Goal: Check status: Check status

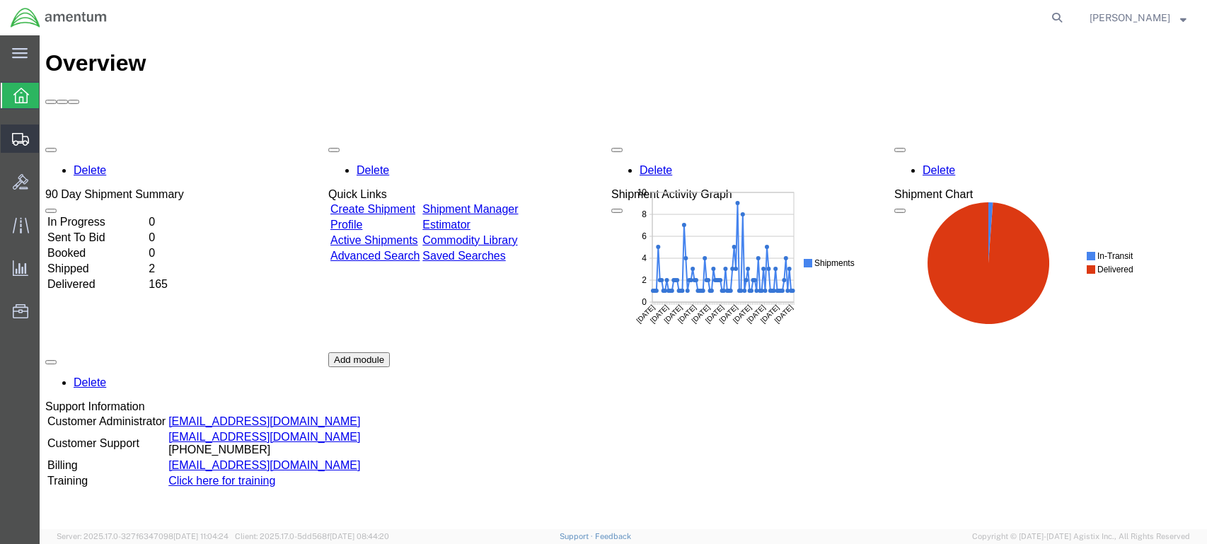
click at [16, 133] on icon at bounding box center [20, 139] width 17 height 13
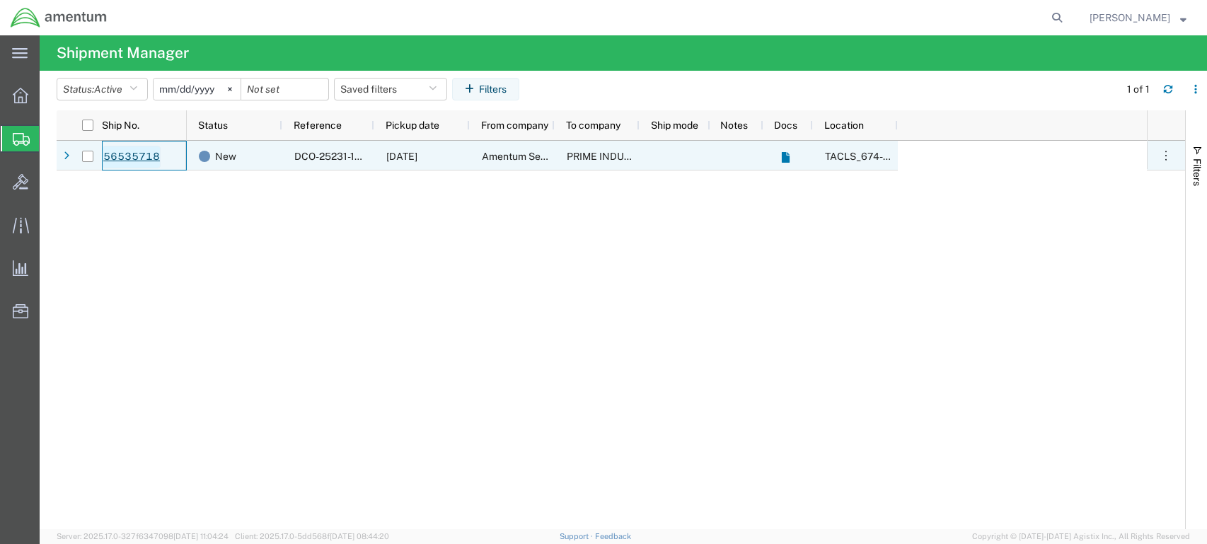
click at [131, 152] on link "56535718" at bounding box center [132, 157] width 58 height 23
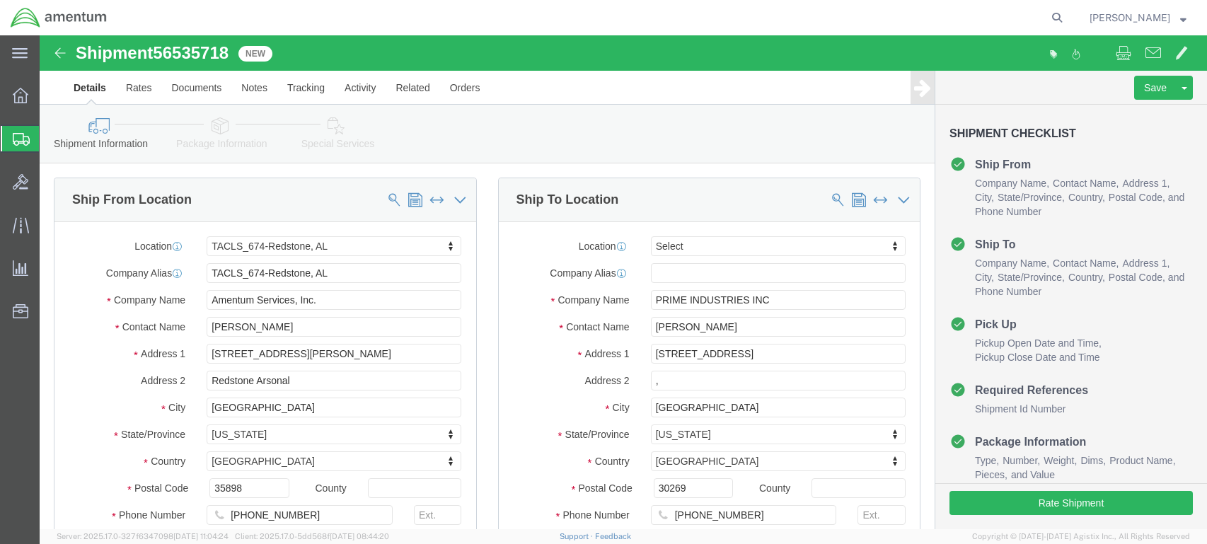
select select "42736"
select select
click input ","
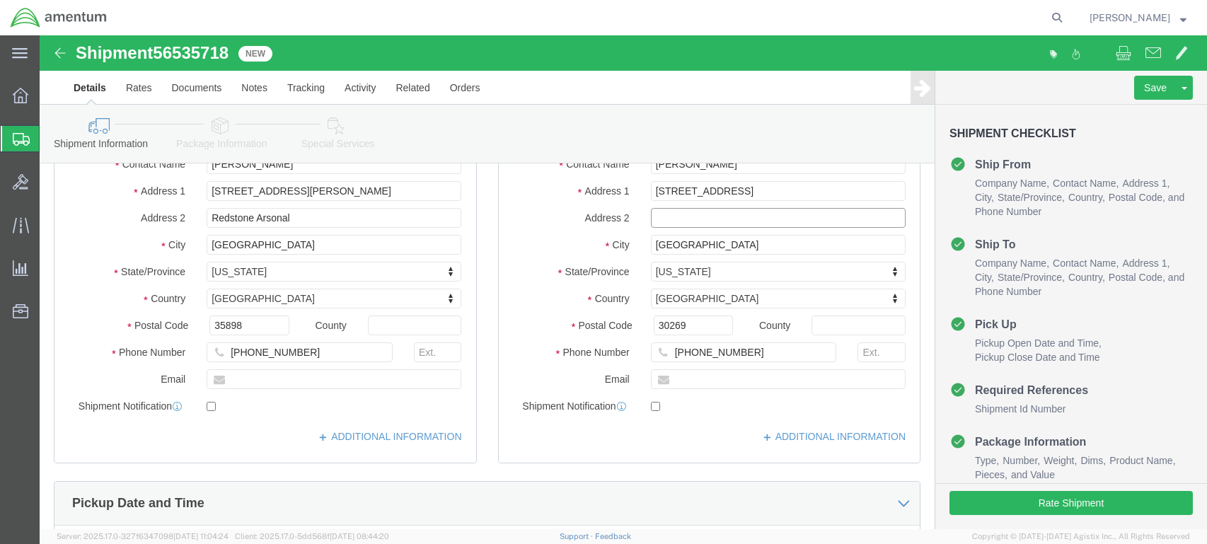
scroll to position [165, 0]
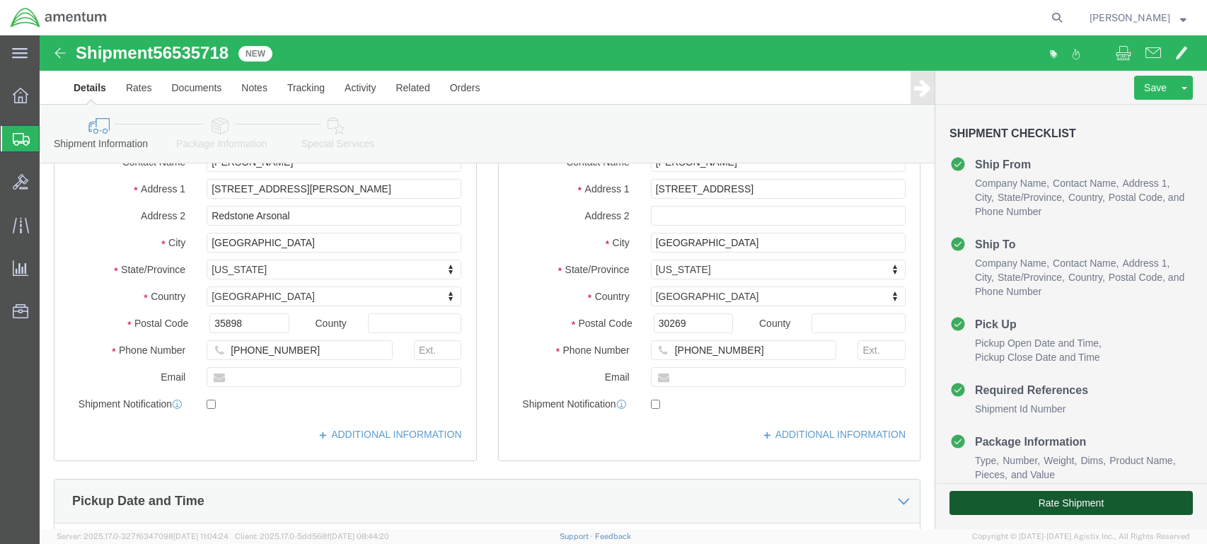
click button "Rate Shipment"
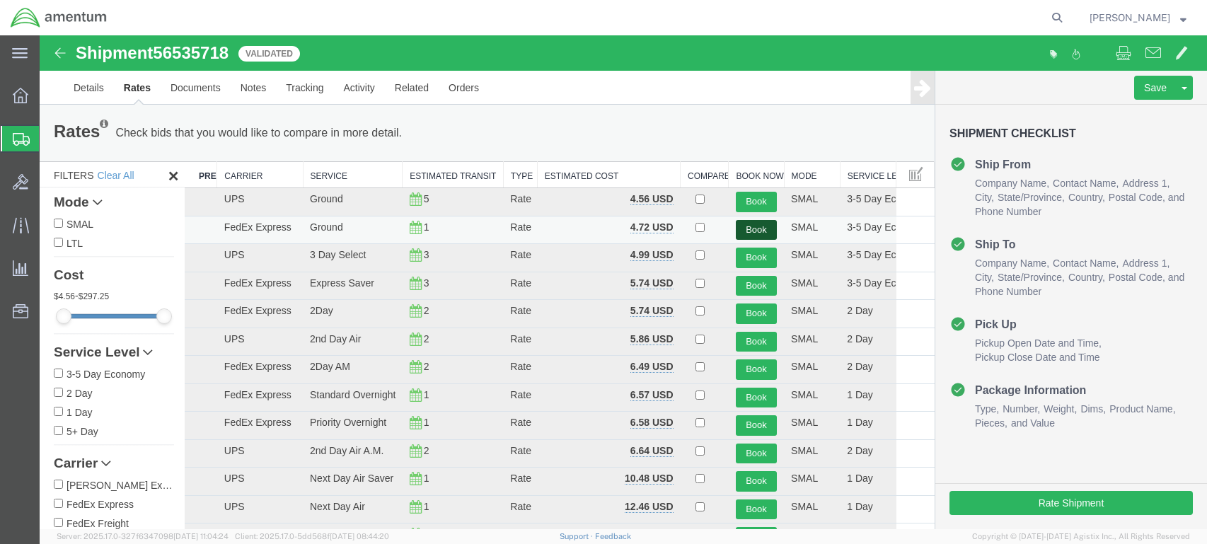
click at [751, 233] on button "Book" at bounding box center [756, 230] width 41 height 21
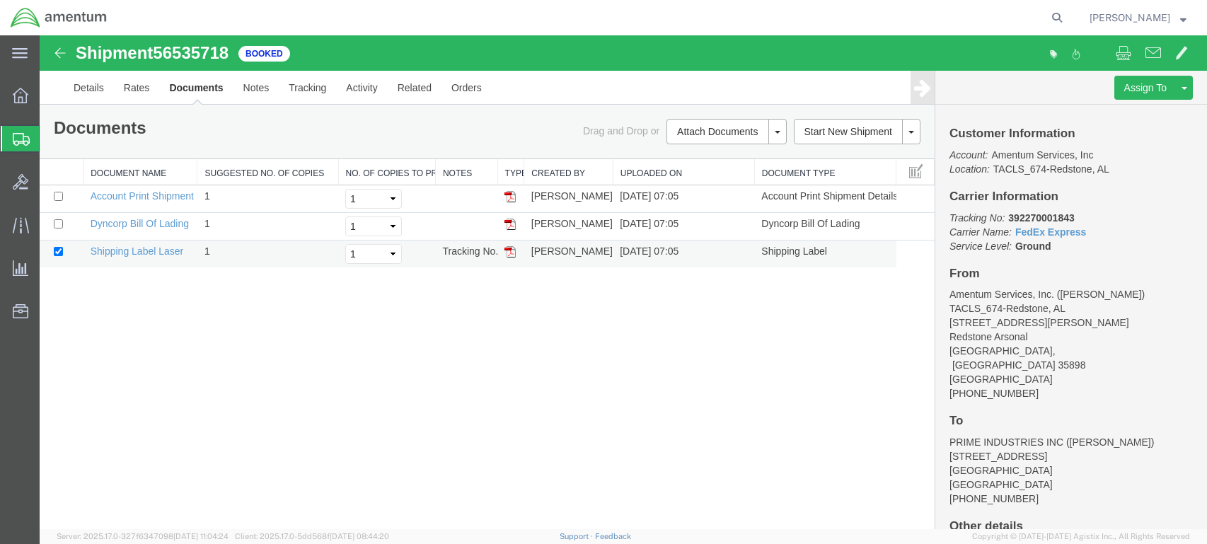
click at [512, 255] on img at bounding box center [509, 251] width 11 height 11
click at [50, 139] on span "Shipments" at bounding box center [44, 139] width 11 height 28
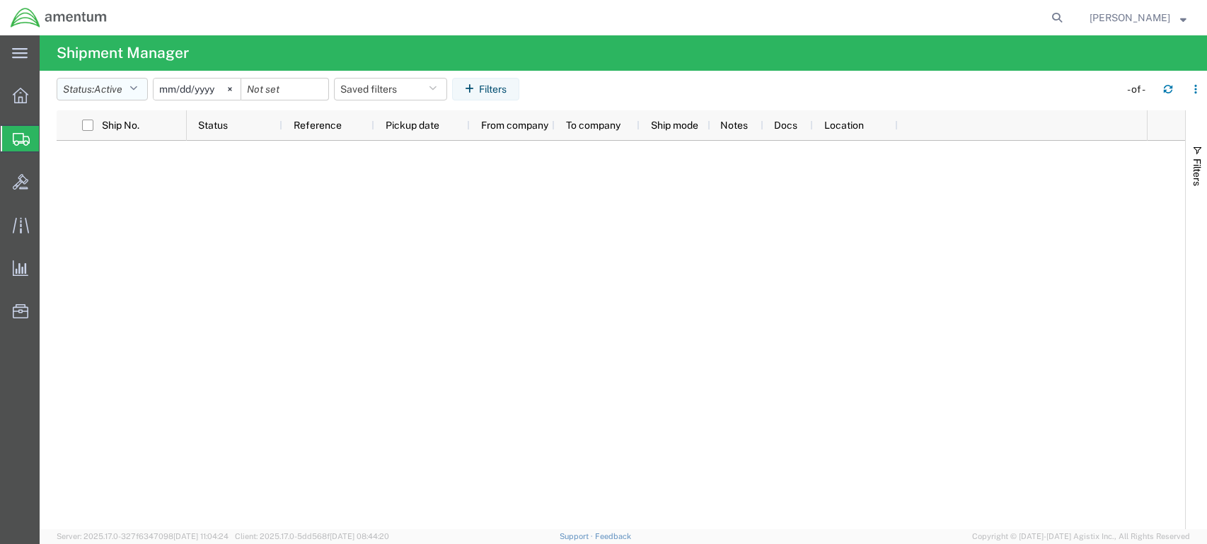
click at [108, 83] on span "Active" at bounding box center [108, 89] width 28 height 13
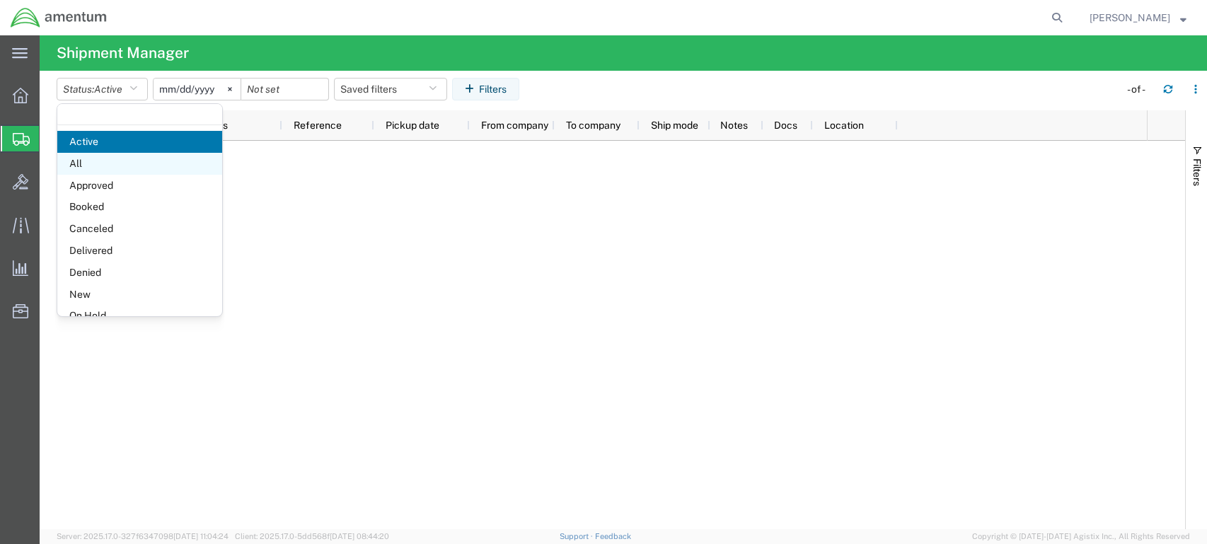
click at [96, 162] on span "All" at bounding box center [139, 164] width 165 height 22
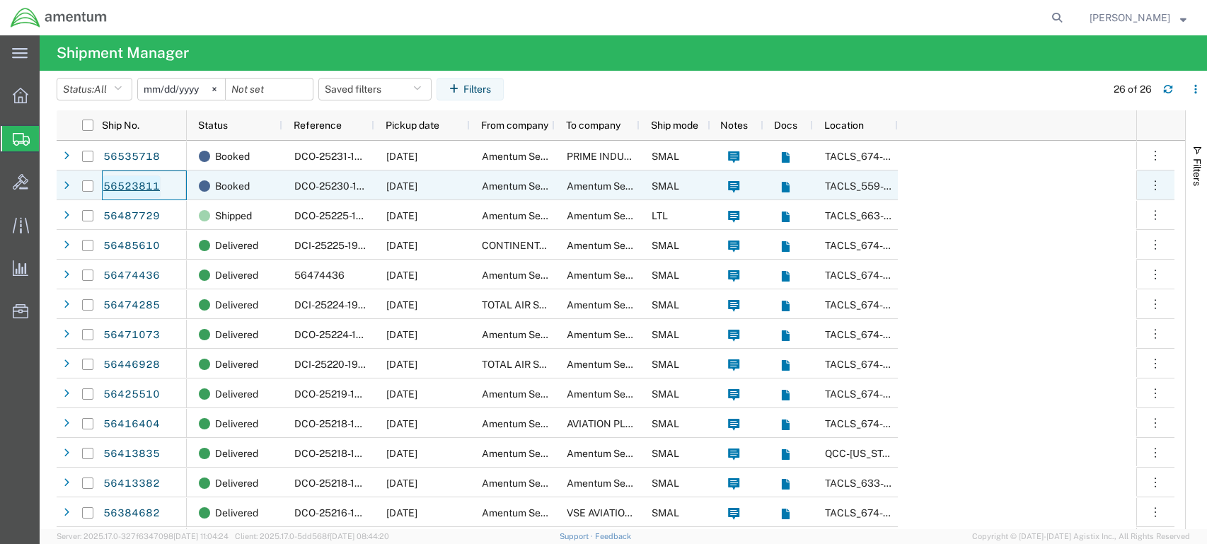
click at [149, 187] on link "56523811" at bounding box center [132, 186] width 58 height 23
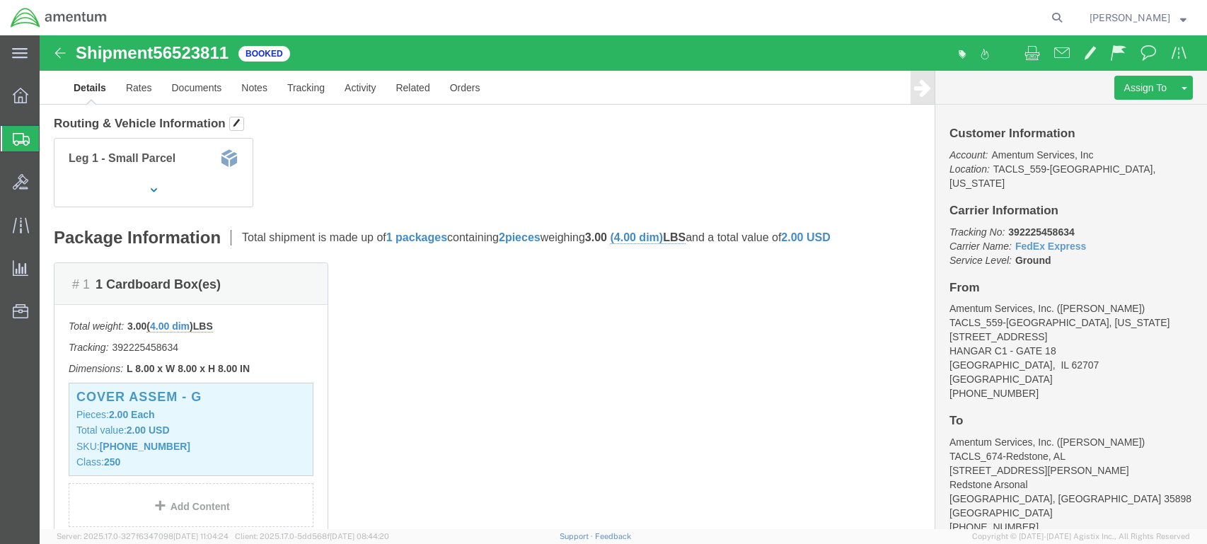
scroll to position [236, 0]
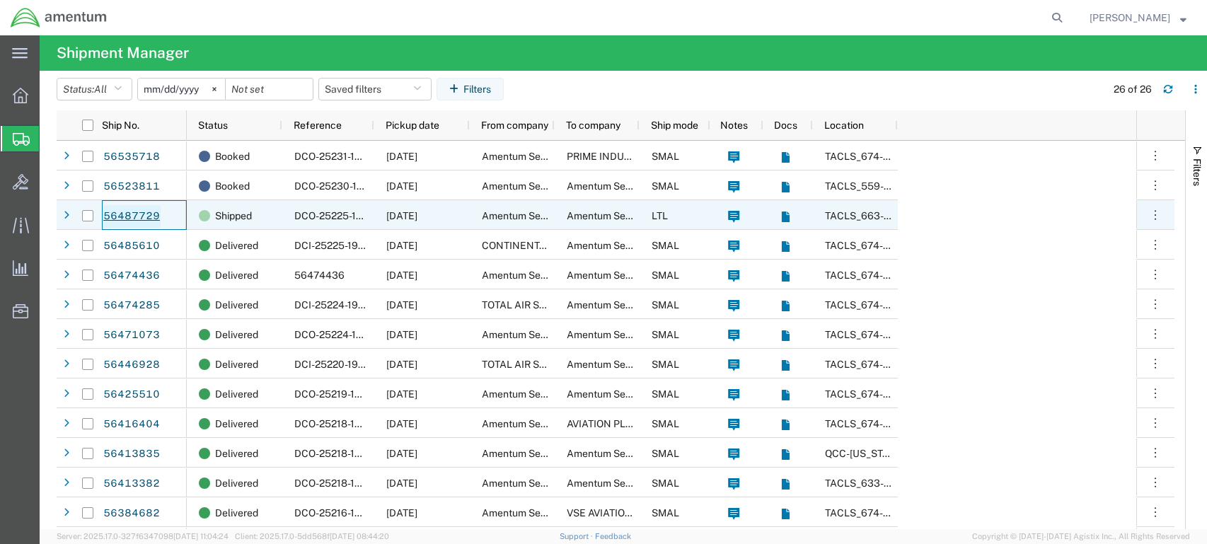
click at [116, 213] on link "56487729" at bounding box center [132, 216] width 58 height 23
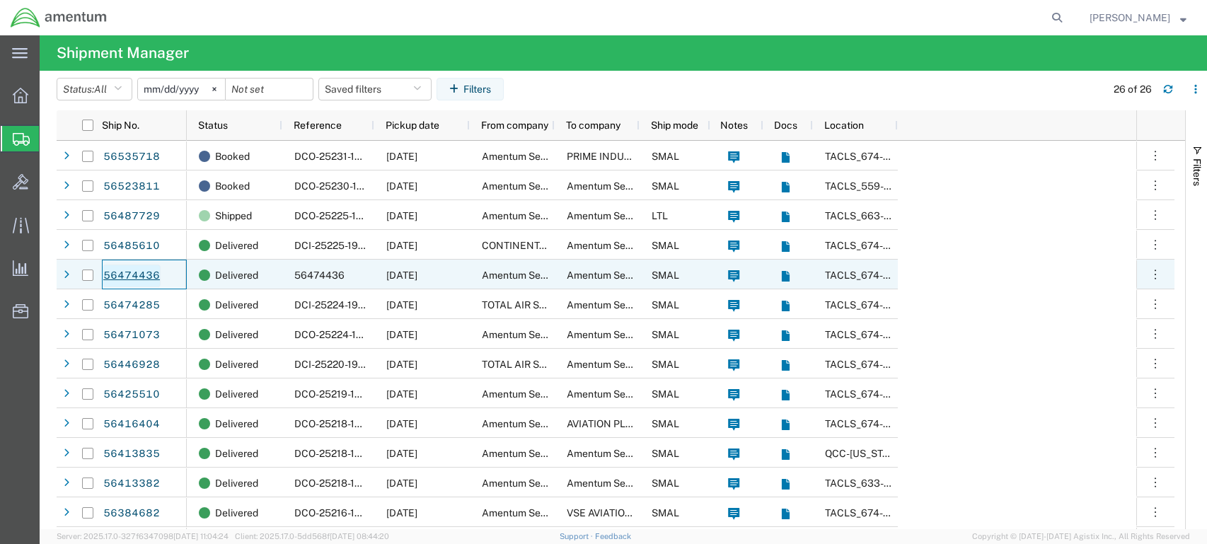
click at [138, 272] on link "56474436" at bounding box center [132, 276] width 58 height 23
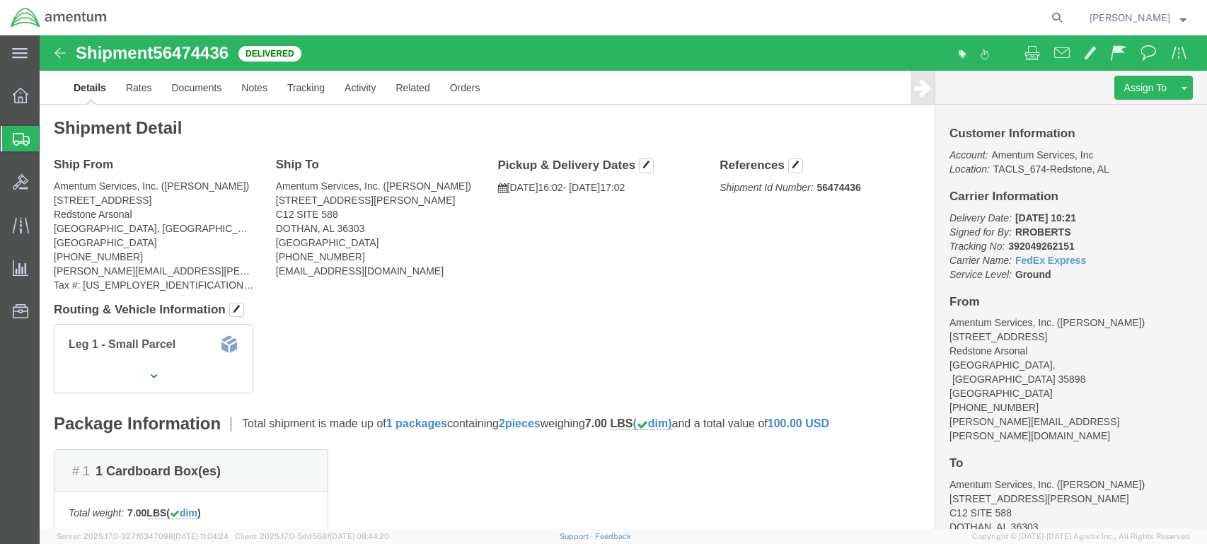
click img
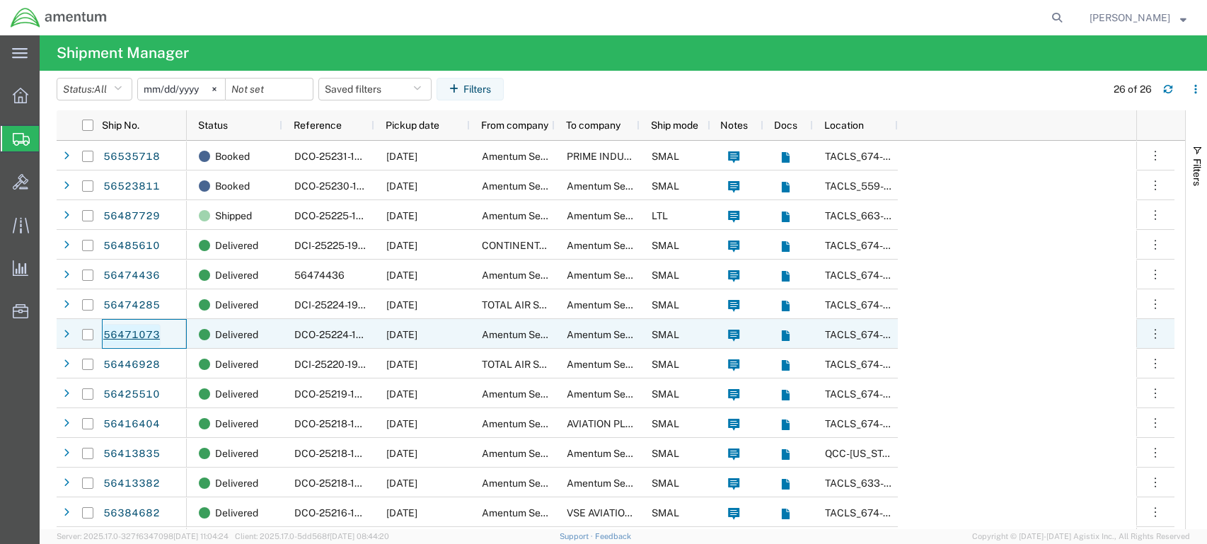
click at [141, 331] on link "56471073" at bounding box center [132, 335] width 58 height 23
